Goal: Task Accomplishment & Management: Manage account settings

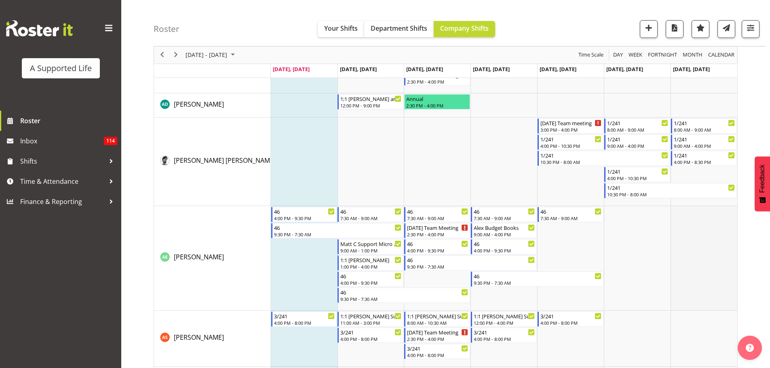
scroll to position [283, 0]
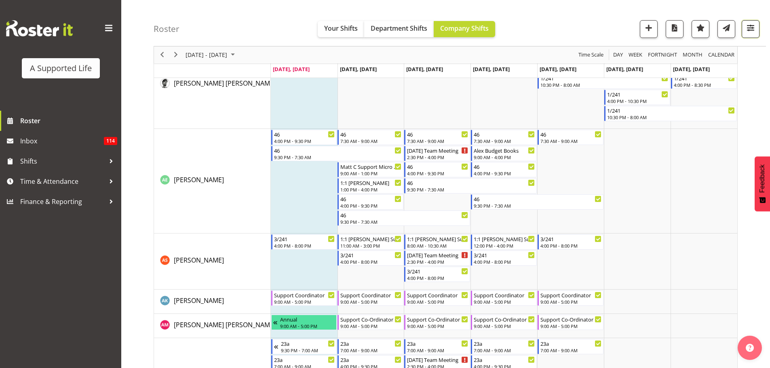
click at [748, 27] on span "button" at bounding box center [750, 28] width 11 height 11
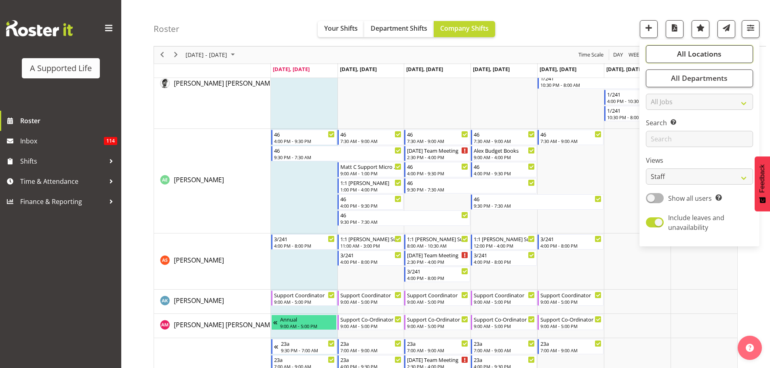
click at [680, 59] on span "All Locations" at bounding box center [699, 54] width 44 height 10
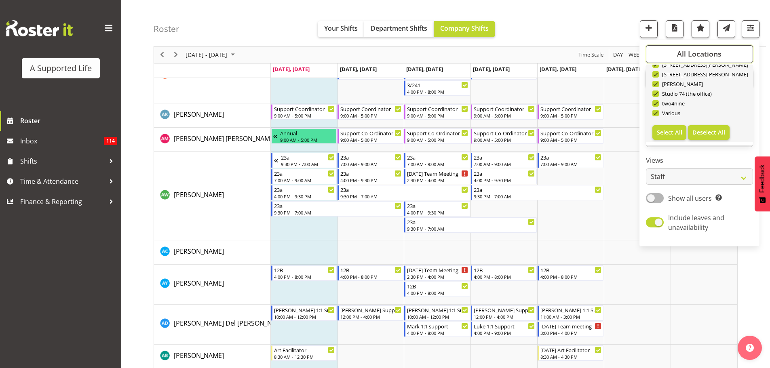
scroll to position [525, 0]
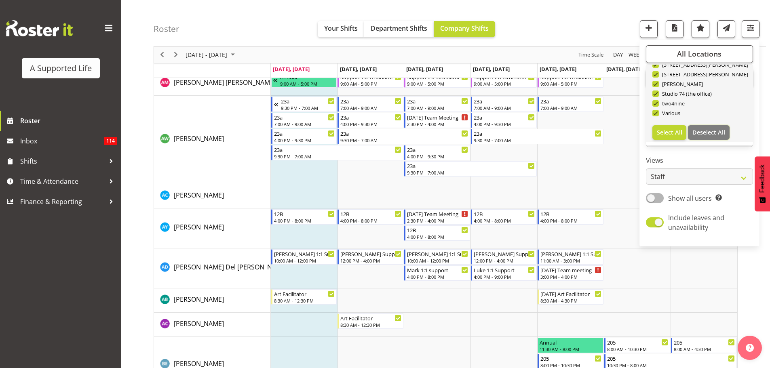
drag, startPoint x: 712, startPoint y: 136, endPoint x: 664, endPoint y: 106, distance: 56.5
click at [712, 136] on span "Deselect All" at bounding box center [708, 133] width 33 height 8
checkbox input "false"
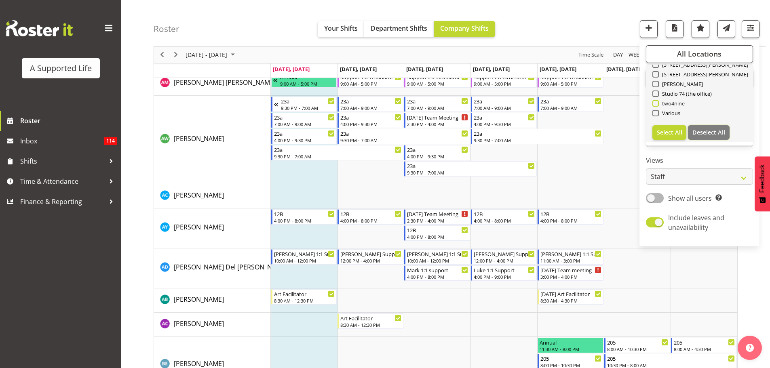
checkbox input "false"
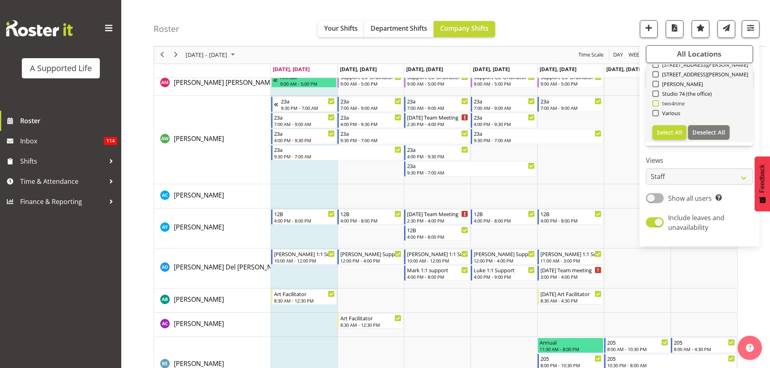
checkbox input "false"
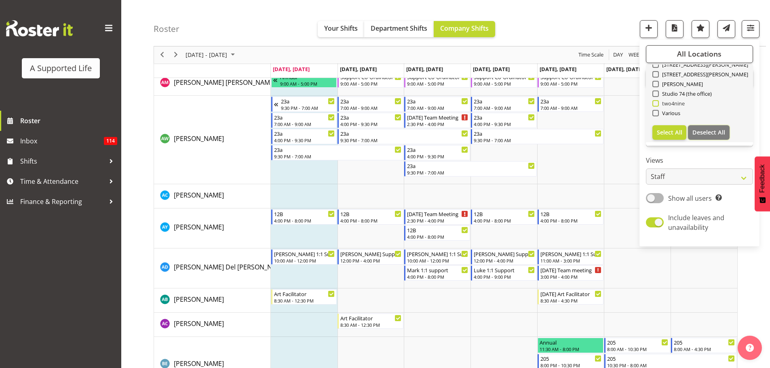
checkbox input "false"
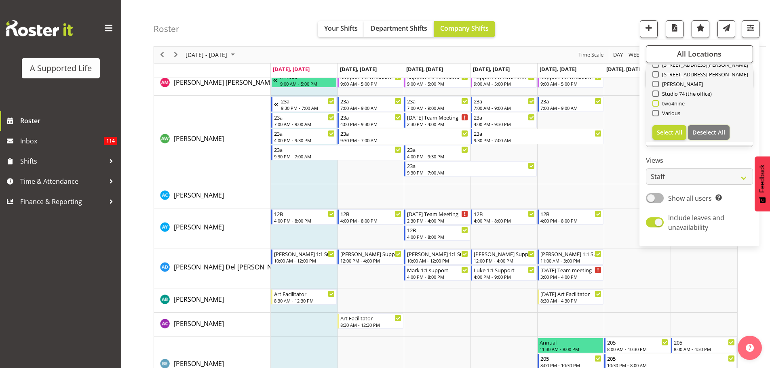
checkbox input "false"
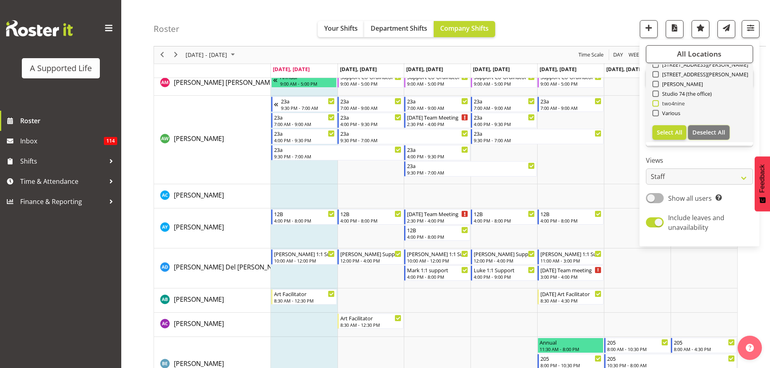
checkbox input "false"
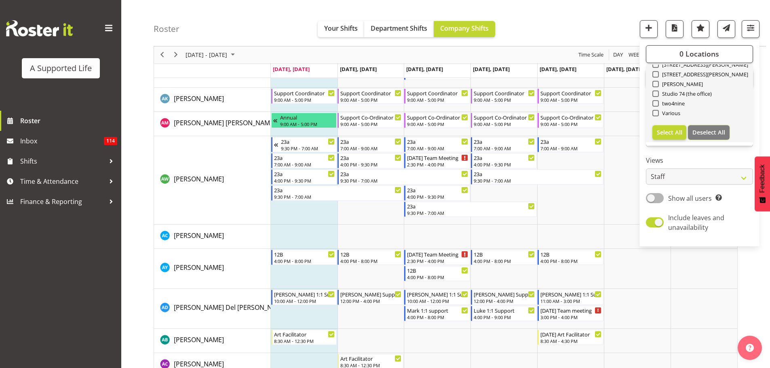
scroll to position [202, 0]
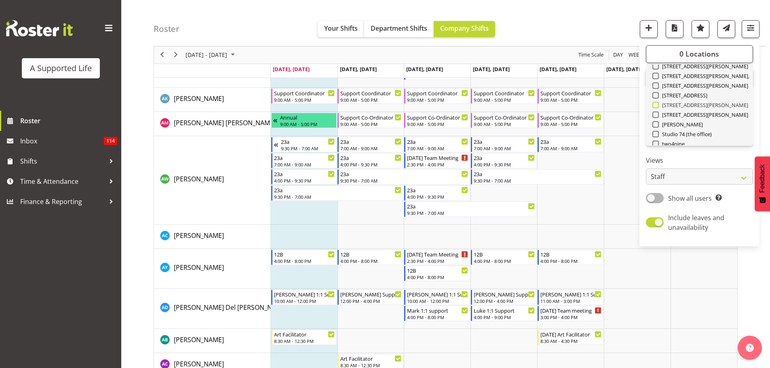
click at [655, 108] on span at bounding box center [655, 105] width 6 height 6
click at [655, 108] on input "[STREET_ADDRESS][PERSON_NAME]" at bounding box center [654, 105] width 5 height 5
checkbox input "true"
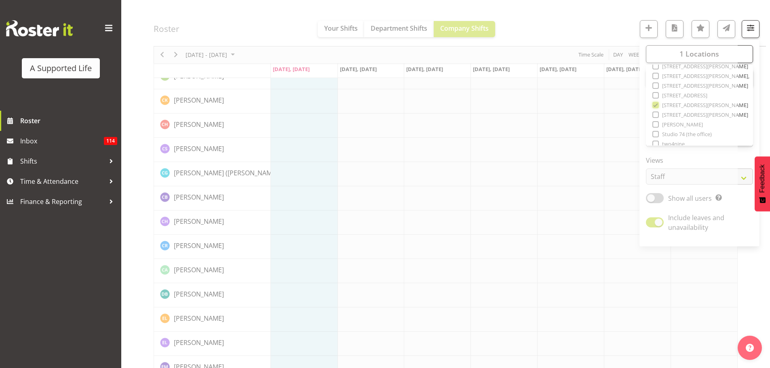
scroll to position [807, 0]
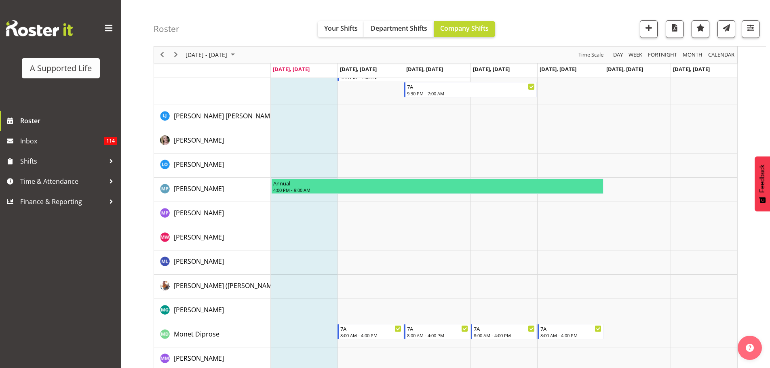
scroll to position [1657, 0]
